Goal: Check status: Check status

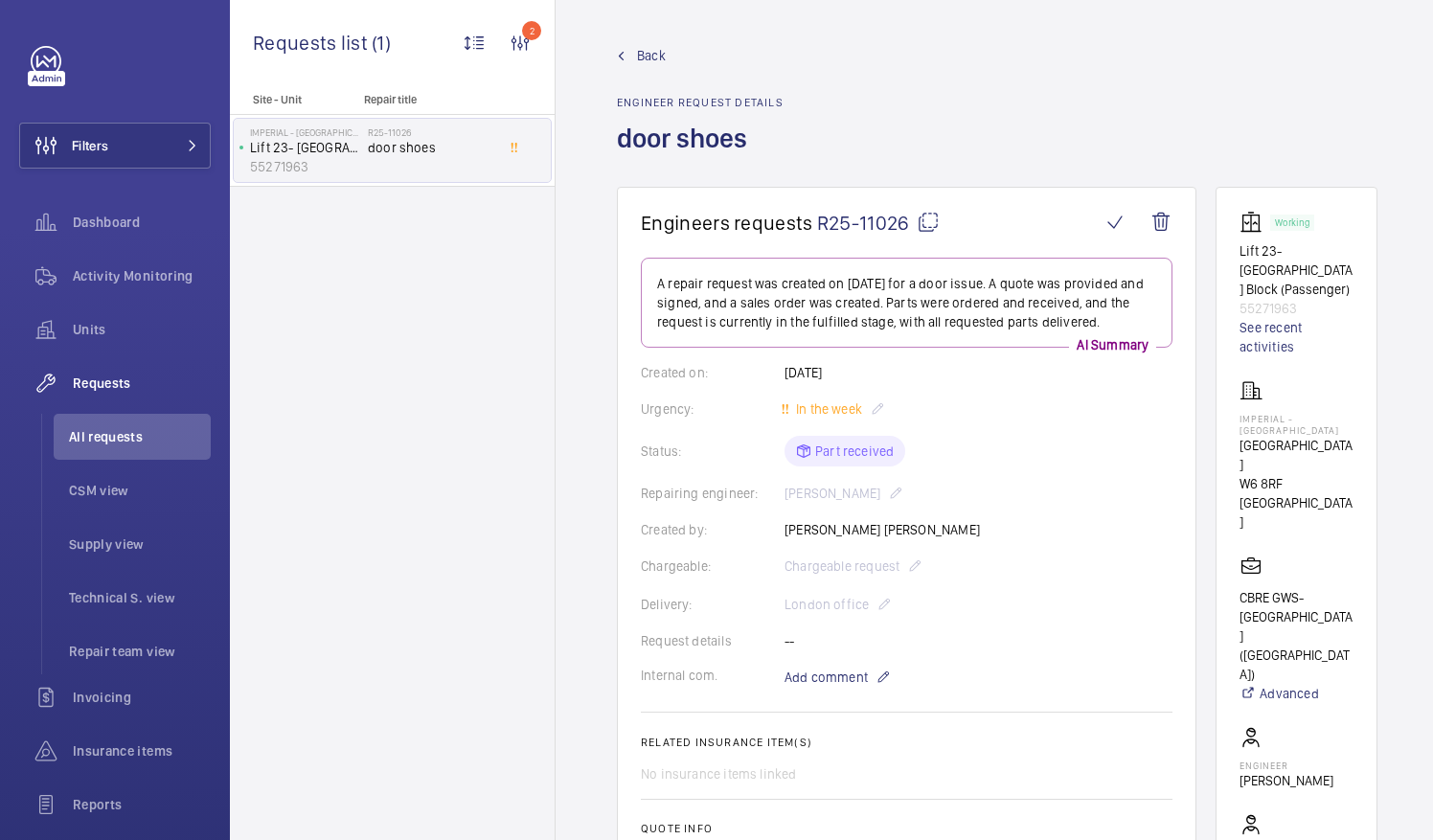
scroll to position [966, 0]
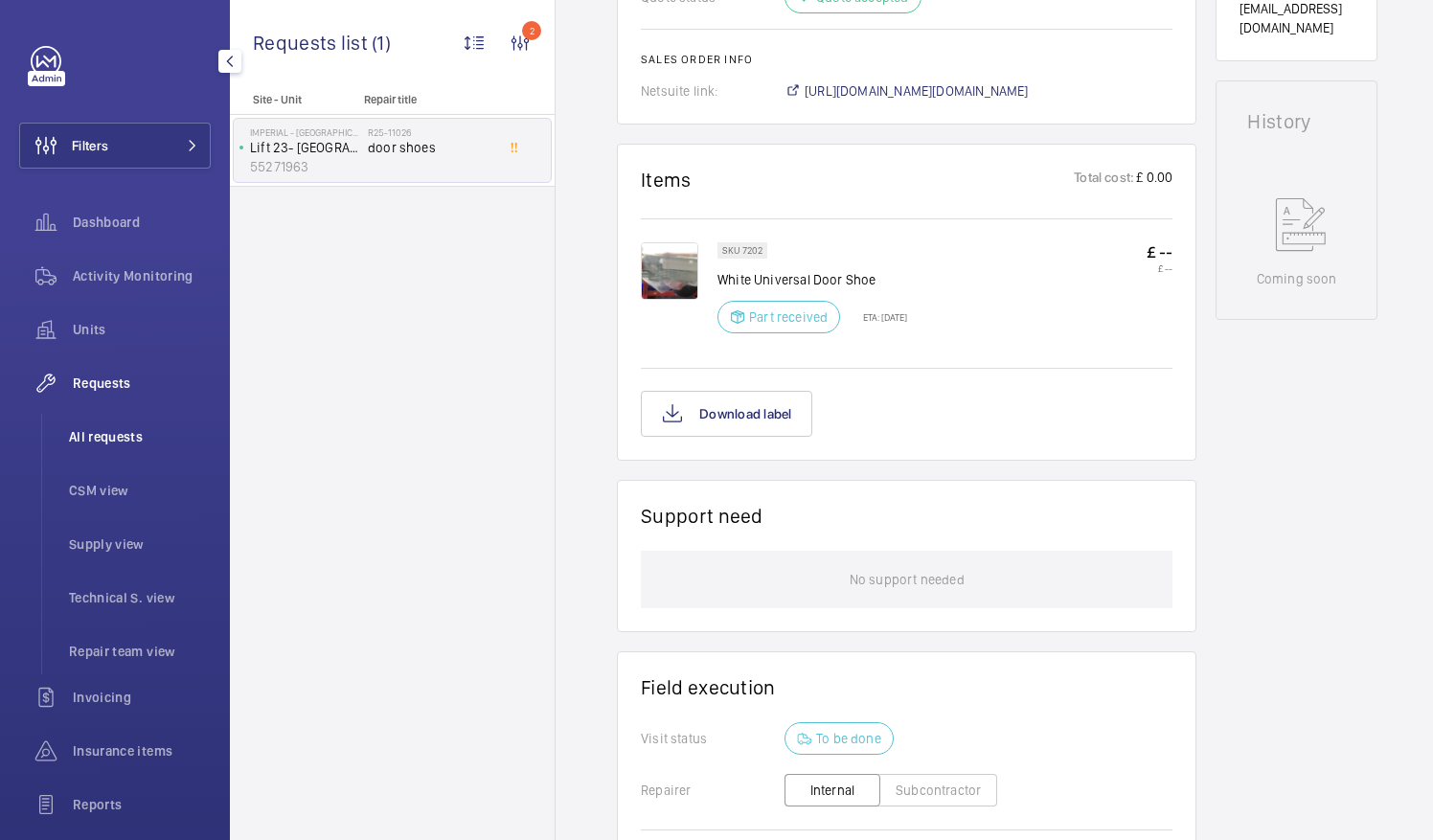
click at [114, 437] on span "All requests" at bounding box center [140, 437] width 142 height 20
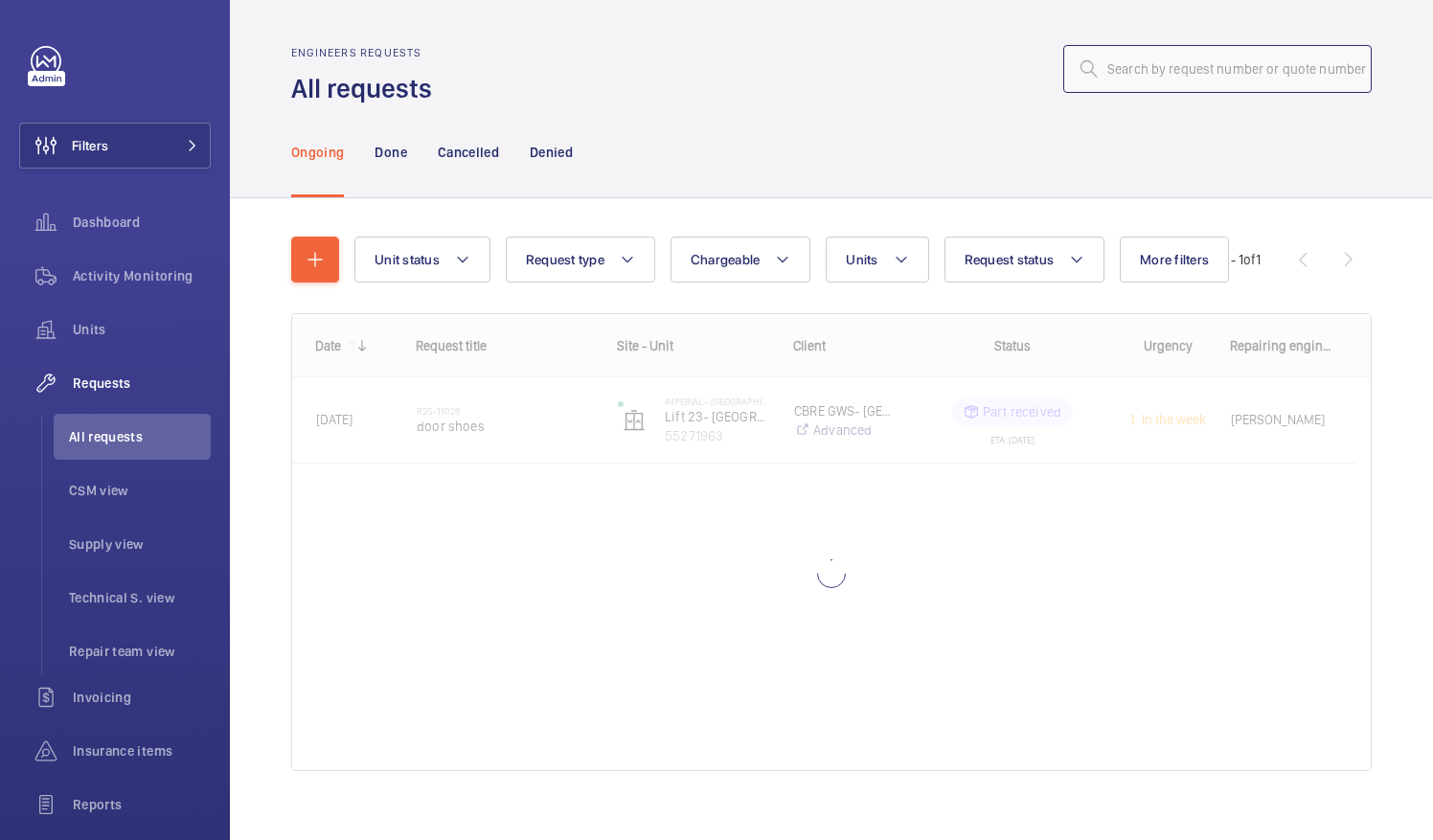
click at [1099, 71] on input "text" at bounding box center [1218, 68] width 309 height 48
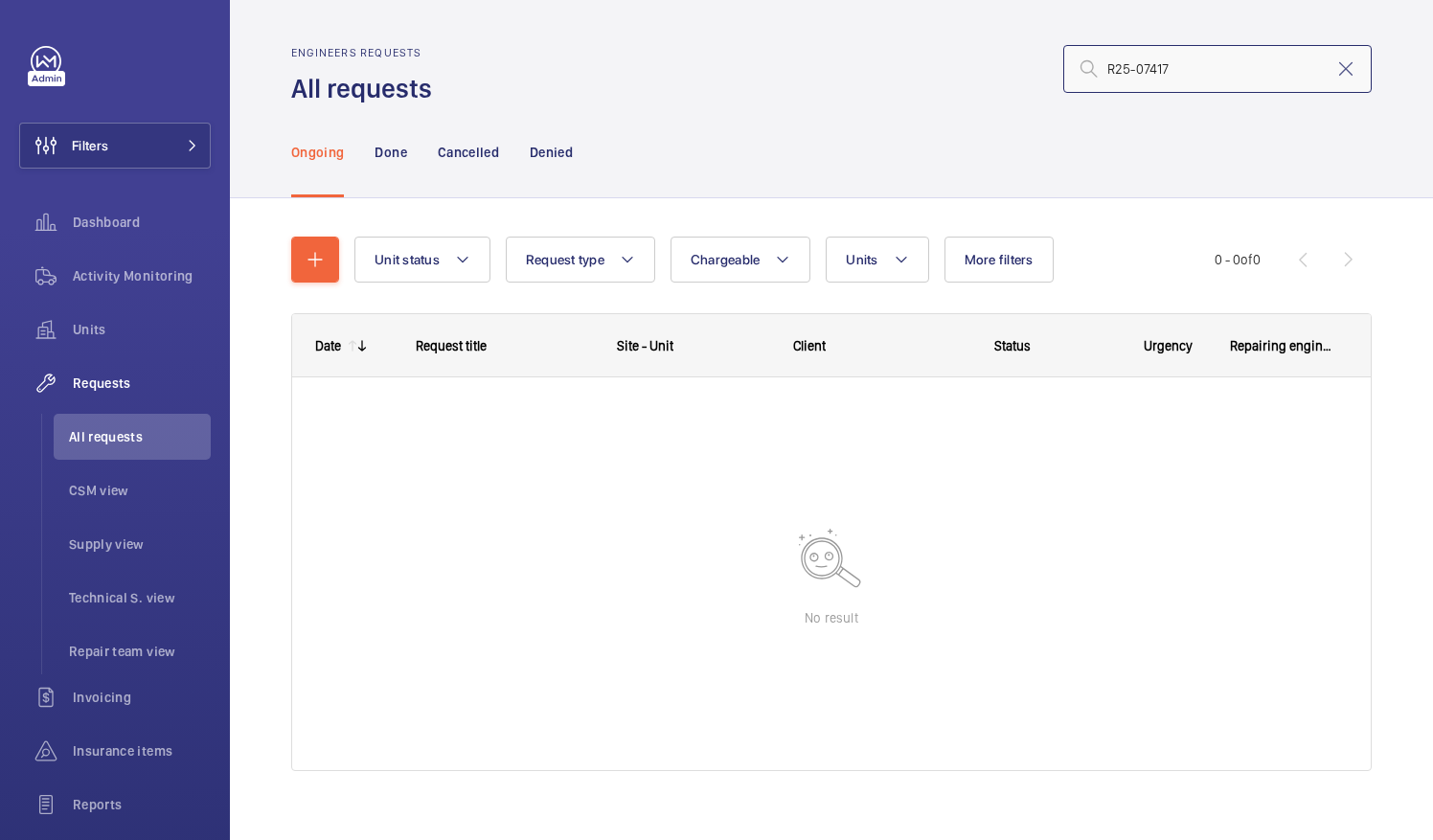
click at [1092, 67] on input "R25-07417" at bounding box center [1218, 68] width 309 height 48
click at [1161, 70] on input "R25-07417" at bounding box center [1218, 68] width 309 height 48
type input "R25-07417"
click at [1334, 66] on mat-icon at bounding box center [1346, 69] width 23 height 23
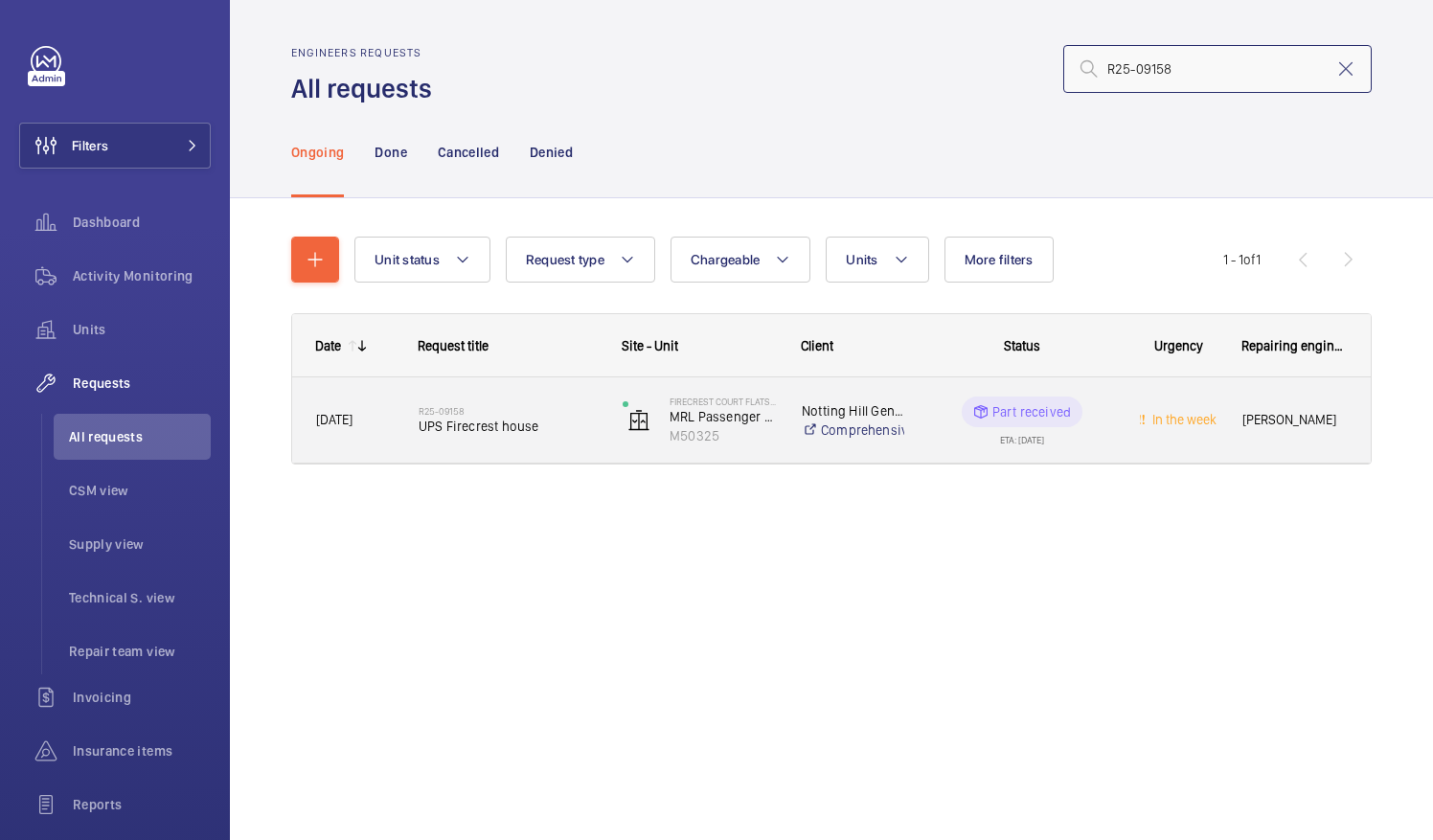
type input "R25-09158"
click at [486, 423] on span "UPS Firecrest house" at bounding box center [508, 427] width 179 height 20
